Goal: Information Seeking & Learning: Learn about a topic

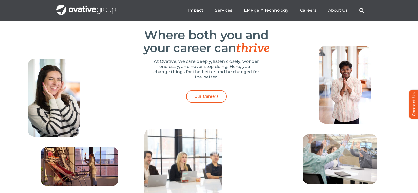
scroll to position [1613, 0]
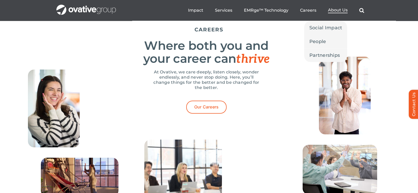
click at [338, 13] on link "About Us" at bounding box center [338, 11] width 20 height 6
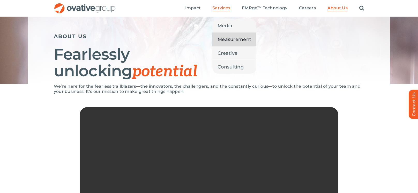
scroll to position [41, 0]
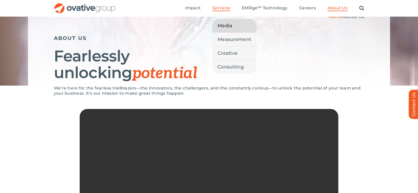
click at [222, 30] on link "Media" at bounding box center [235, 25] width 44 height 13
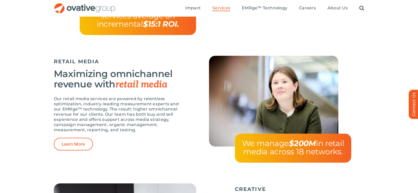
scroll to position [647, 0]
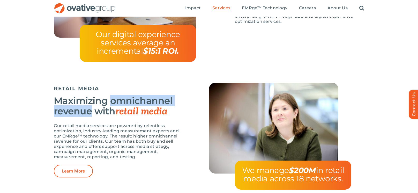
drag, startPoint x: 112, startPoint y: 102, endPoint x: 92, endPoint y: 110, distance: 21.7
click at [92, 110] on h3 "Maximizing omnichannel revenue with retail media" at bounding box center [118, 105] width 129 height 21
copy h3 "omnichannel revenue"
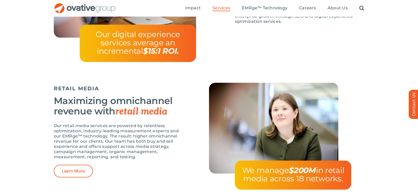
click at [158, 130] on p "Our retail media services are powered by relentless optimization, industry-lead…" at bounding box center [118, 141] width 129 height 36
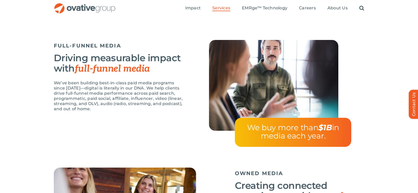
scroll to position [427, 0]
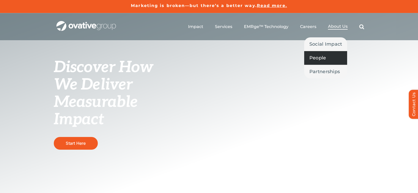
click at [316, 57] on span "People" at bounding box center [318, 57] width 17 height 7
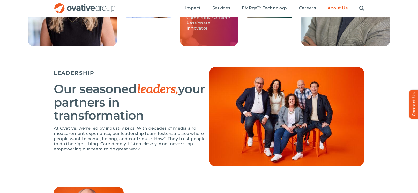
scroll to position [269, 0]
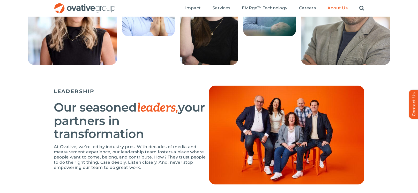
click at [281, 113] on img at bounding box center [286, 134] width 155 height 99
click at [276, 104] on img at bounding box center [286, 134] width 155 height 99
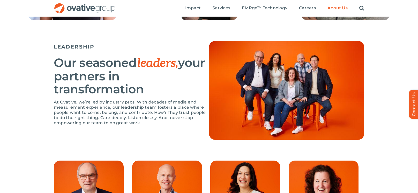
scroll to position [313, 0]
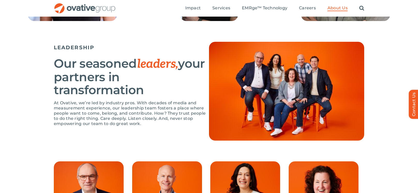
click at [232, 81] on img at bounding box center [286, 91] width 155 height 99
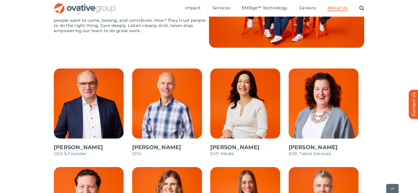
scroll to position [441, 0]
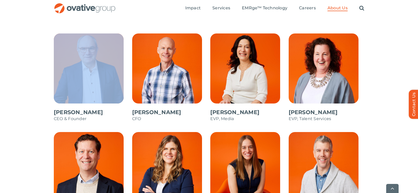
drag, startPoint x: 53, startPoint y: 112, endPoint x: 89, endPoint y: 113, distance: 35.5
click at [100, 112] on li "[PERSON_NAME] CEO & Founder" at bounding box center [92, 80] width 78 height 98
drag, startPoint x: 48, startPoint y: 112, endPoint x: 96, endPoint y: 112, distance: 47.7
click at [92, 111] on div "[PERSON_NAME] CEO & Founder [PERSON_NAME] CFO [PERSON_NAME] EVP, Media [PERSON_…" at bounding box center [209, 147] width 418 height 228
click at [80, 122] on span at bounding box center [92, 79] width 76 height 93
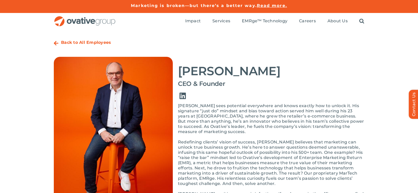
click at [182, 95] on link "Link to https://www.linkedin.com/in/dalenitschke/" at bounding box center [183, 96] width 15 height 15
drag, startPoint x: 179, startPoint y: 72, endPoint x: 266, endPoint y: 76, distance: 87.4
click at [266, 76] on h2 "[PERSON_NAME]" at bounding box center [271, 70] width 186 height 13
copy h2 "[PERSON_NAME]"
